Goal: Navigation & Orientation: Find specific page/section

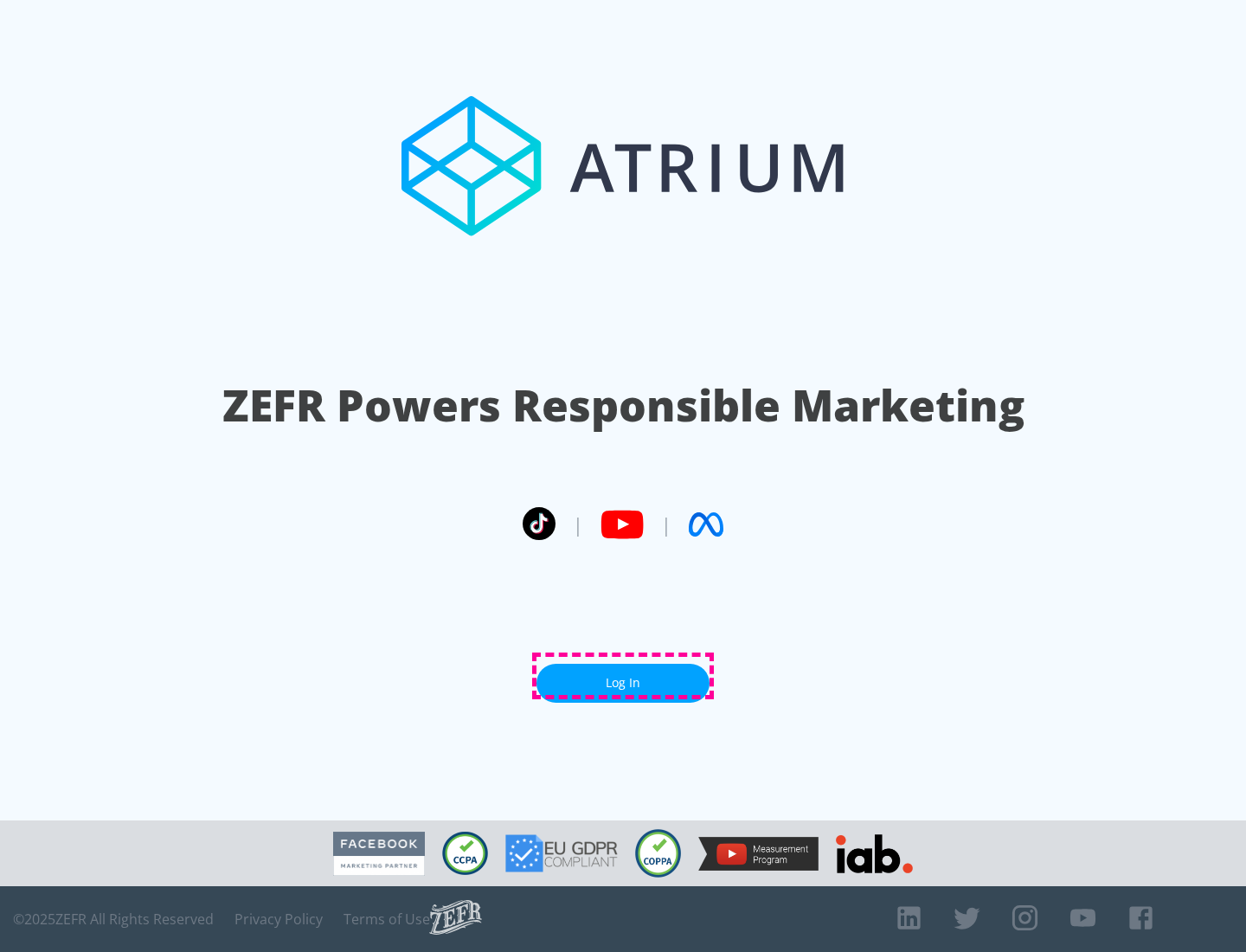
click at [623, 675] on link "Log In" at bounding box center [623, 682] width 173 height 39
